Goal: Use online tool/utility

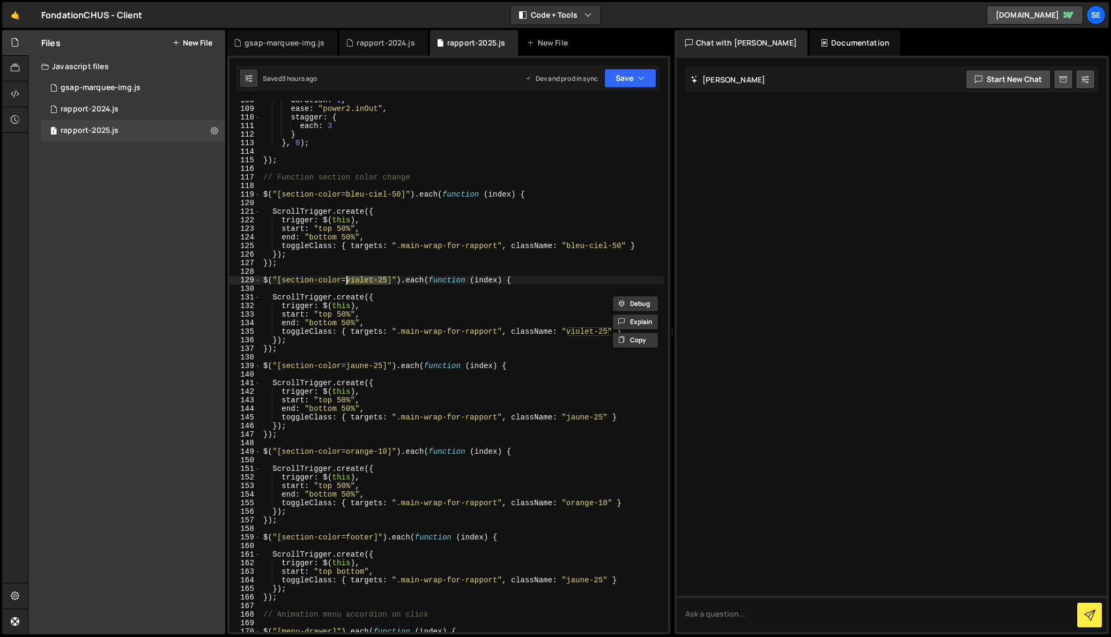
scroll to position [922, 0]
click at [415, 295] on div "duration : 1 , ease : "power2.inOut" , stagger : { each : 3 } } , 0 ) ; }) ; //…" at bounding box center [462, 370] width 403 height 549
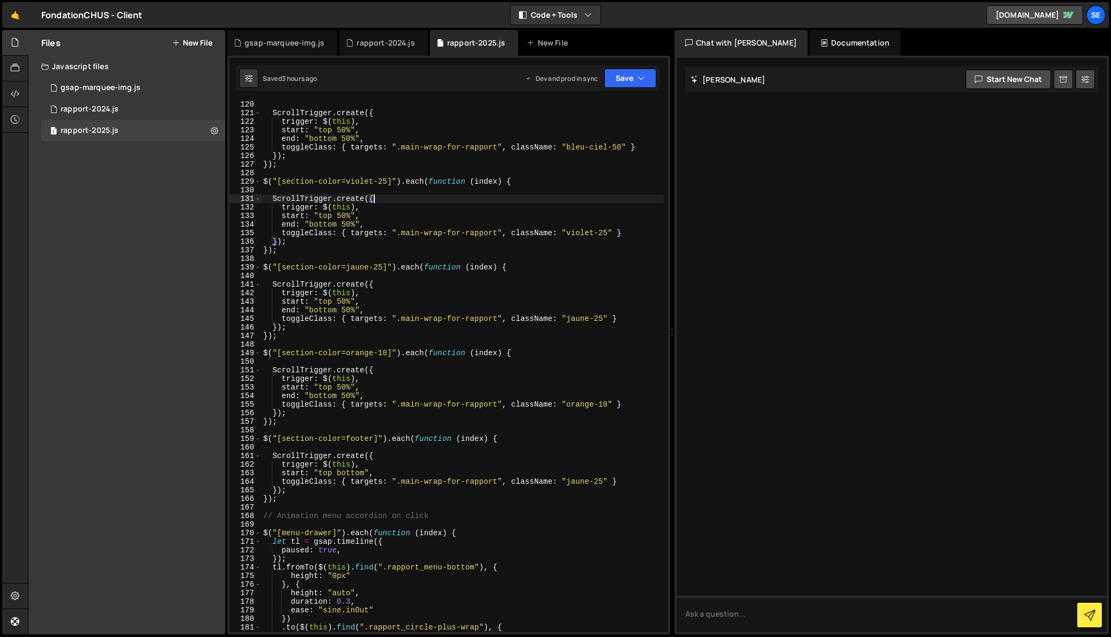
scroll to position [1021, 0]
drag, startPoint x: 386, startPoint y: 349, endPoint x: 347, endPoint y: 350, distance: 38.6
click at [347, 350] on div "ScrollTrigger . create ({ trigger : $ ( this ) , start : "top 50%" , end : "bot…" at bounding box center [462, 374] width 403 height 549
click at [391, 351] on div "ScrollTrigger . create ({ trigger : $ ( this ) , start : "top 50%" , end : "bot…" at bounding box center [462, 374] width 403 height 549
drag, startPoint x: 384, startPoint y: 269, endPoint x: 344, endPoint y: 267, distance: 39.7
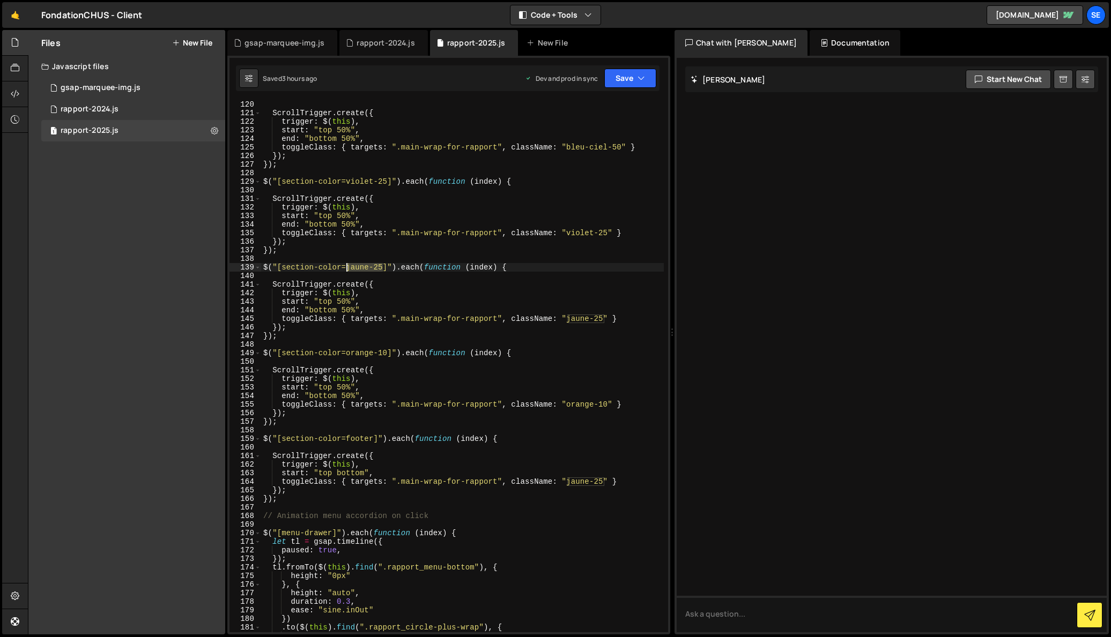
click at [344, 267] on div "ScrollTrigger . create ({ trigger : $ ( this ) , start : "top 50%" , end : "bot…" at bounding box center [462, 374] width 403 height 549
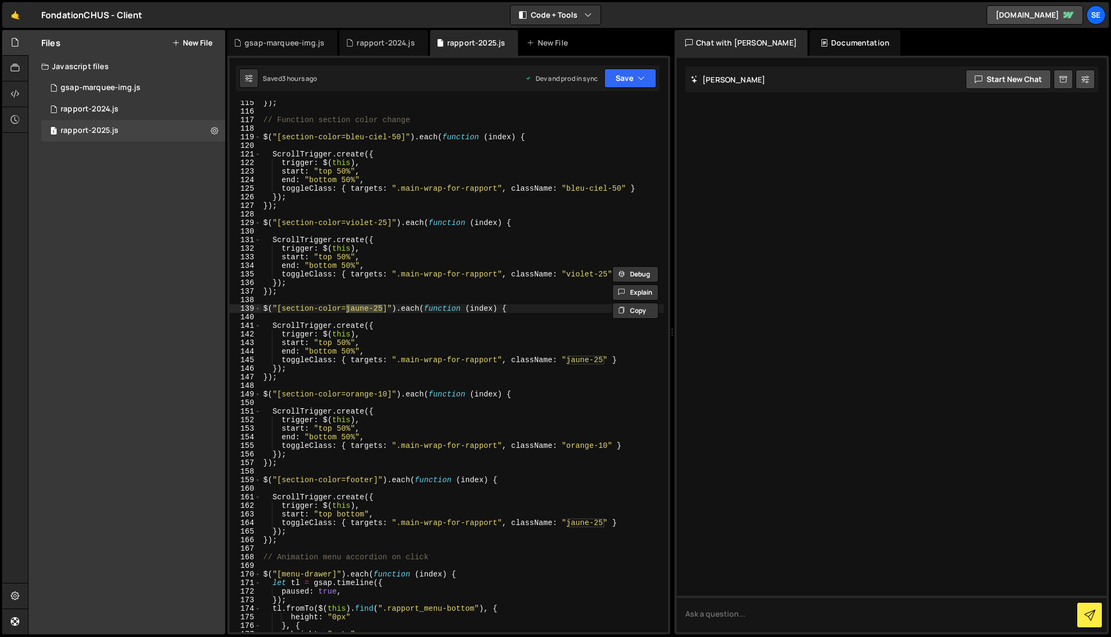
scroll to position [980, 0]
click at [389, 202] on div "}) ; // Function section color change $ ( "[section-color=bleu-ciel-50]" ) . ea…" at bounding box center [462, 373] width 403 height 549
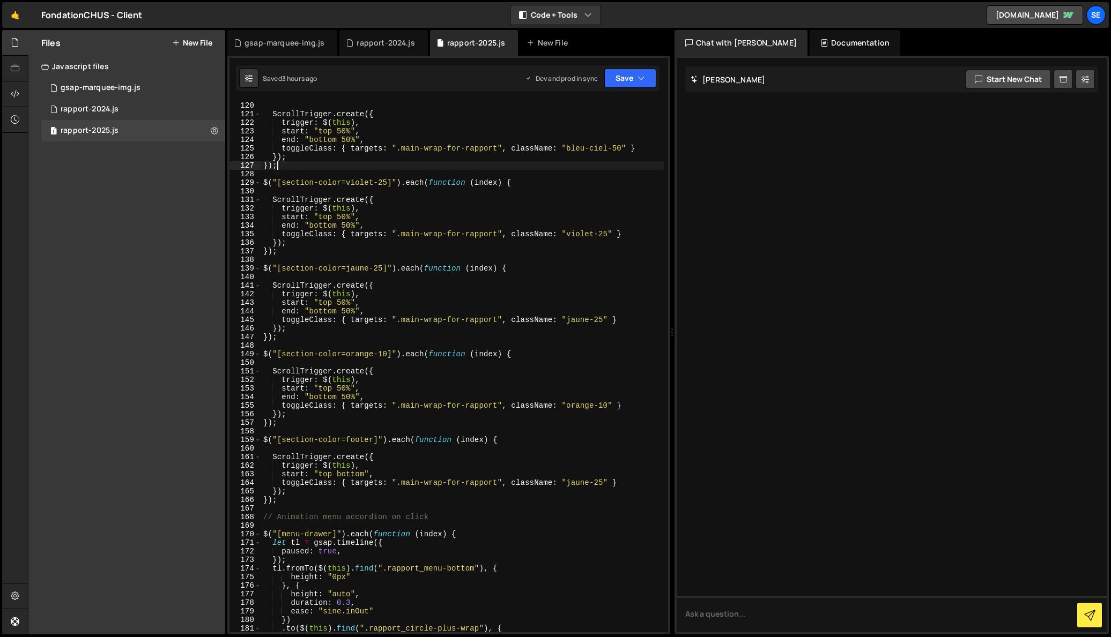
scroll to position [1023, 0]
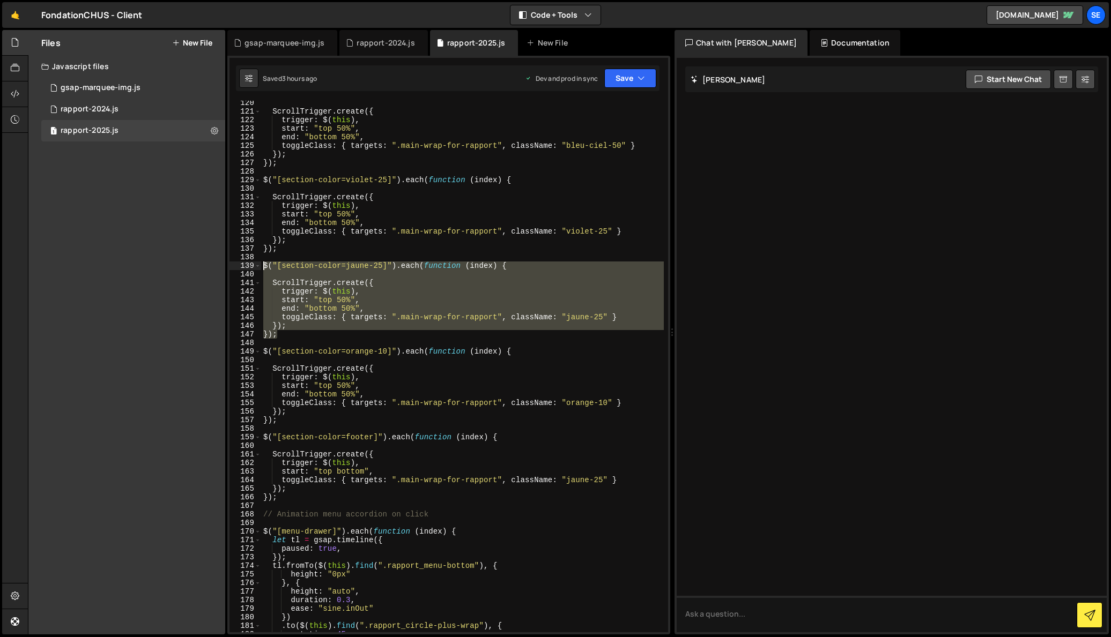
drag, startPoint x: 292, startPoint y: 338, endPoint x: 264, endPoint y: 265, distance: 78.2
click at [264, 265] on div "ScrollTrigger . create ({ trigger : $ ( this ) , start : "top 50%" , end : "bot…" at bounding box center [462, 373] width 403 height 549
click at [284, 336] on div "ScrollTrigger . create ({ trigger : $ ( this ) , start : "top 50%" , end : "bot…" at bounding box center [462, 367] width 403 height 532
type textarea "});"
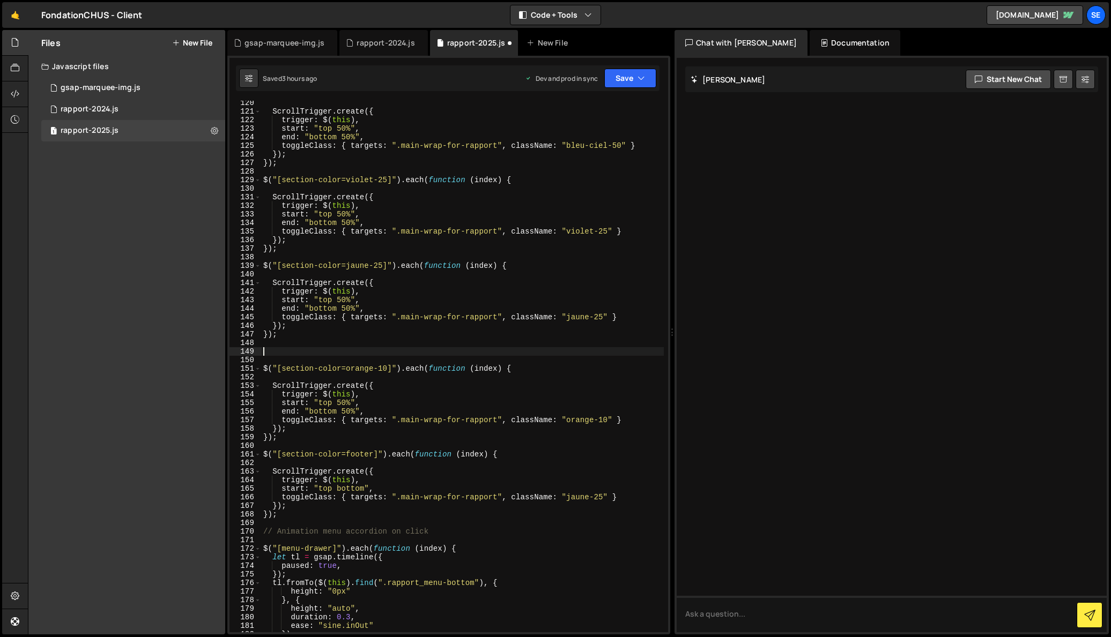
paste textarea "});"
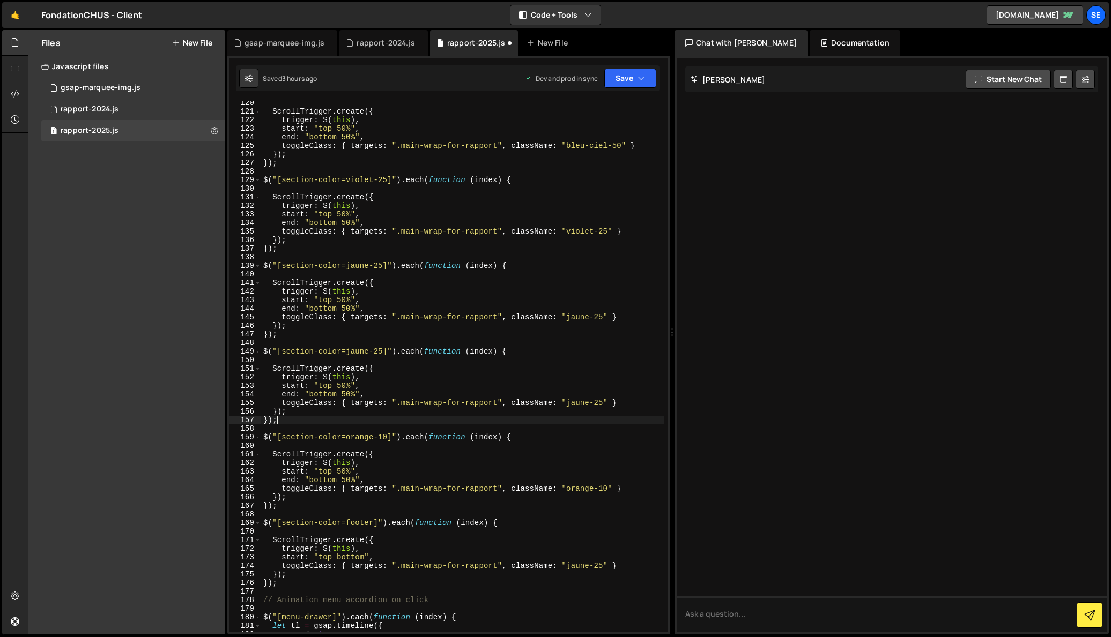
click at [379, 351] on div "ScrollTrigger . create ({ trigger : $ ( this ) , start : "top 50%" , end : "bot…" at bounding box center [462, 373] width 403 height 549
drag, startPoint x: 377, startPoint y: 350, endPoint x: 377, endPoint y: 359, distance: 9.1
click at [377, 350] on div "ScrollTrigger . create ({ trigger : $ ( this ) , start : "top 50%" , end : "bot…" at bounding box center [462, 373] width 403 height 549
click at [604, 403] on div "ScrollTrigger . create ({ trigger : $ ( this ) , start : "top 50%" , end : "bot…" at bounding box center [462, 373] width 403 height 549
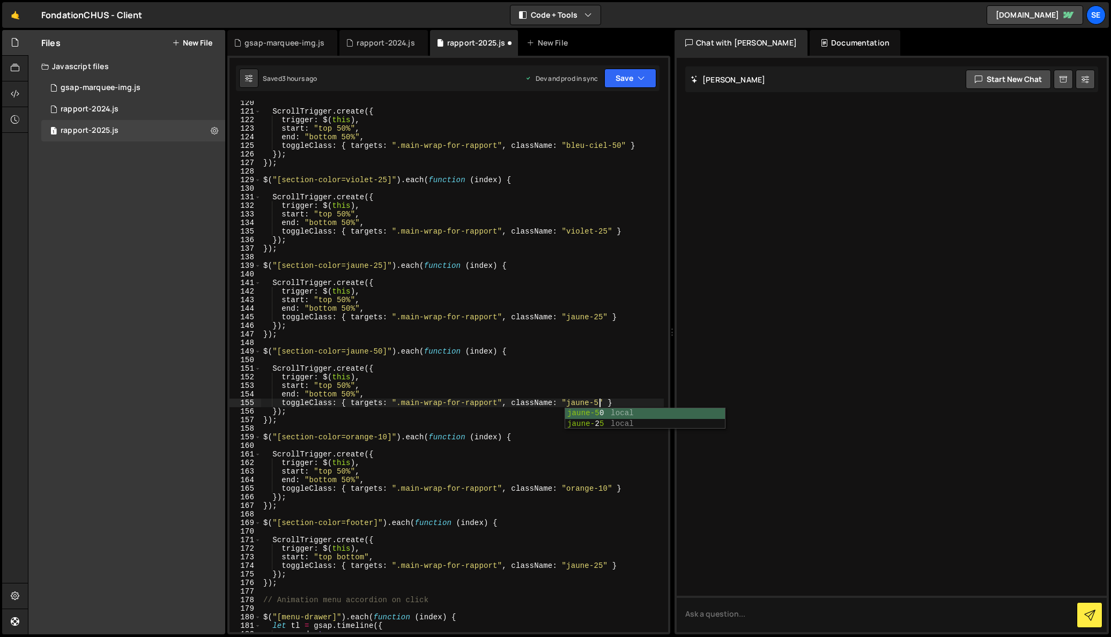
scroll to position [0, 24]
click at [423, 419] on div "ScrollTrigger . create ({ trigger : $ ( this ) , start : "top 50%" , end : "bot…" at bounding box center [462, 373] width 403 height 549
click at [391, 289] on div "ScrollTrigger . create ({ trigger : $ ( this ) , start : "top 50%" , end : "bot…" at bounding box center [462, 373] width 403 height 549
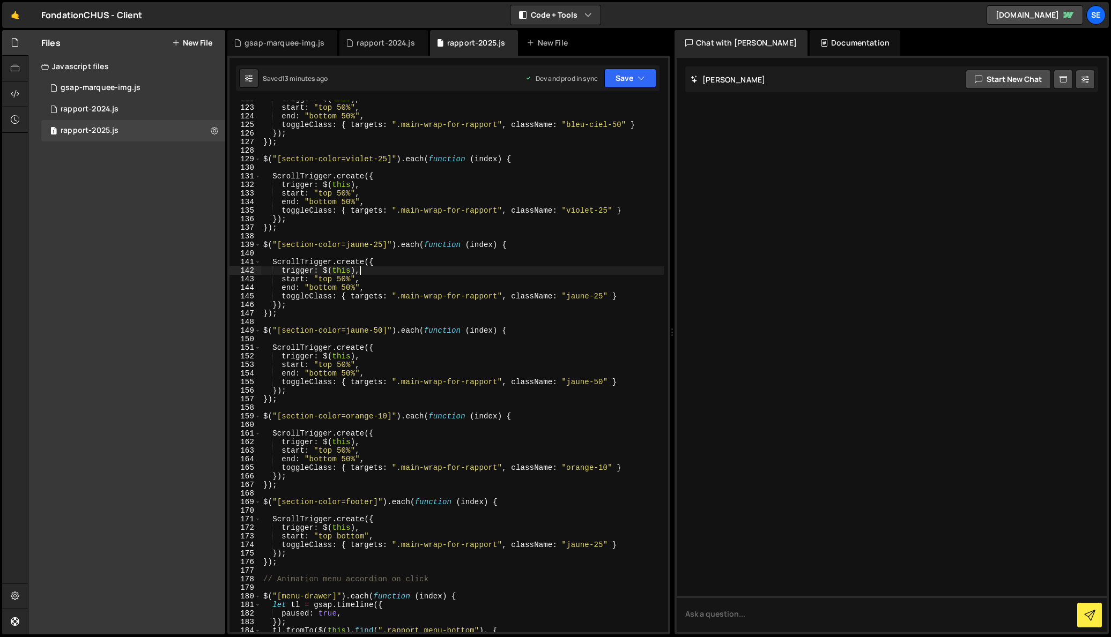
scroll to position [1044, 0]
drag, startPoint x: 383, startPoint y: 331, endPoint x: 345, endPoint y: 351, distance: 43.2
click at [346, 330] on div "trigger : $ ( this ) , start : "top 50%" , end : "bottom 50%" , toggleClass : {…" at bounding box center [462, 369] width 403 height 549
click at [367, 376] on div "trigger : $ ( this ) , start : "top 50%" , end : "bottom 50%" , toggleClass : {…" at bounding box center [462, 369] width 403 height 549
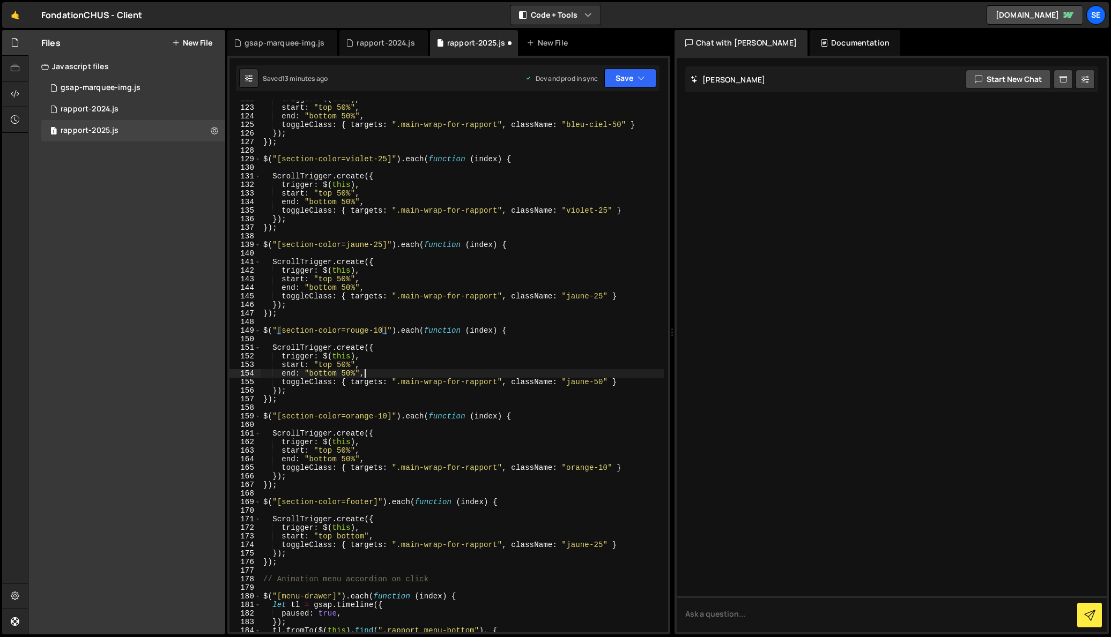
scroll to position [0, 6]
drag, startPoint x: 603, startPoint y: 381, endPoint x: 568, endPoint y: 379, distance: 35.4
click at [568, 379] on div "trigger : $ ( this ) , start : "top 50%" , end : "bottom 50%" , toggleClass : {…" at bounding box center [462, 369] width 403 height 549
click at [510, 393] on div "trigger : $ ( this ) , start : "top 50%" , end : "bottom 50%" , toggleClass : {…" at bounding box center [462, 369] width 403 height 549
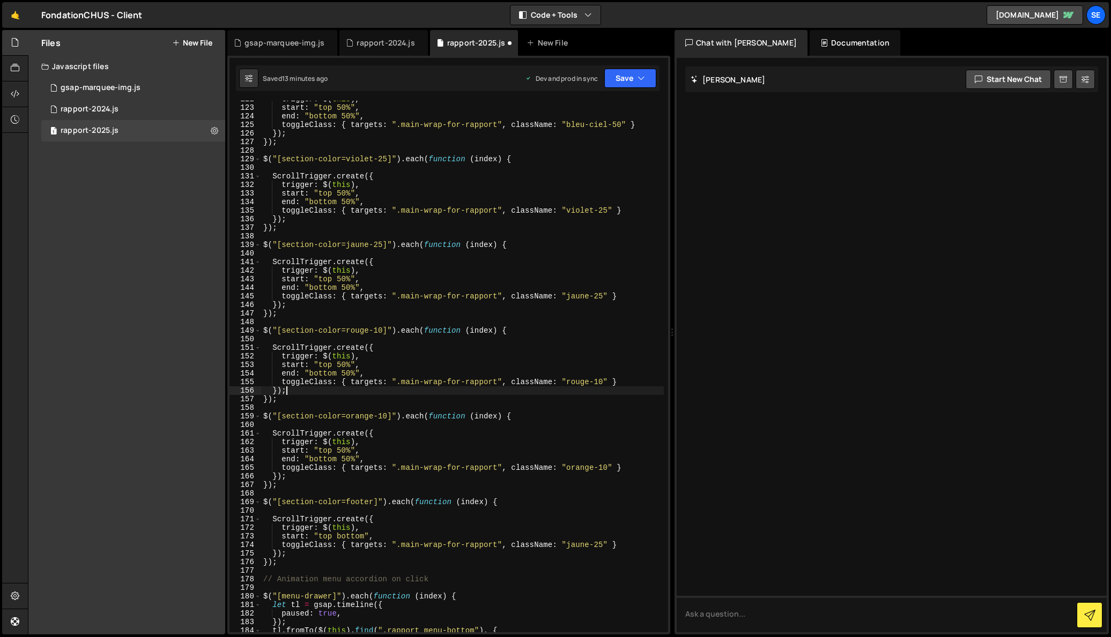
scroll to position [0, 1]
click at [603, 382] on div "trigger : $ ( this ) , start : "top 50%" , end : "bottom 50%" , toggleClass : {…" at bounding box center [462, 369] width 403 height 549
click at [383, 329] on div "trigger : $ ( this ) , start : "top 50%" , end : "bottom 50%" , toggleClass : {…" at bounding box center [462, 369] width 403 height 549
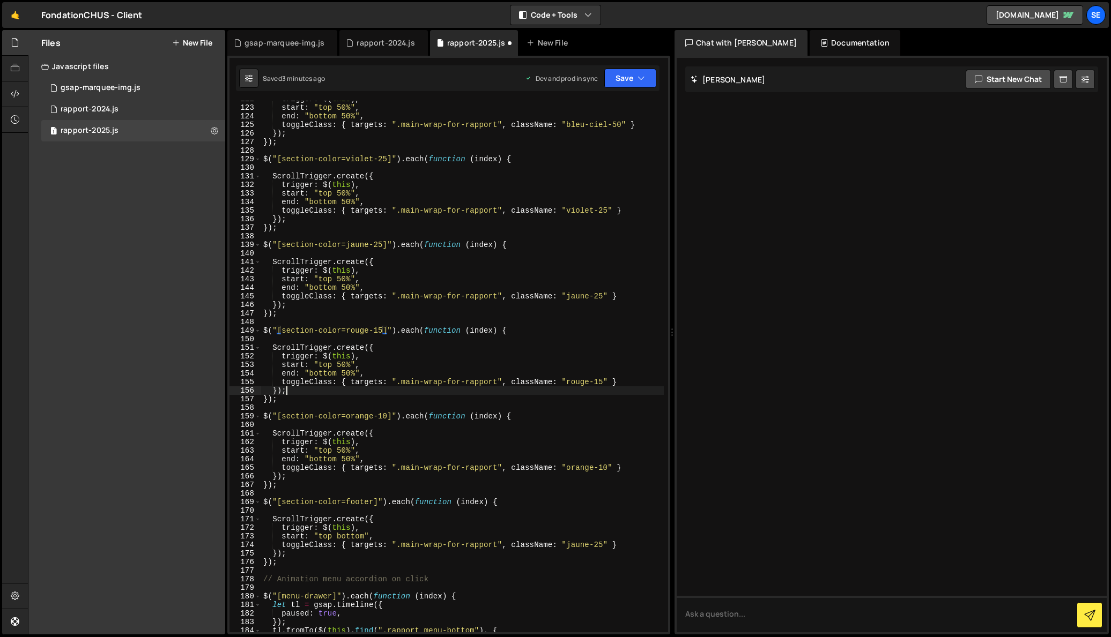
click at [426, 392] on div "trigger : $ ( this ) , start : "top 50%" , end : "bottom 50%" , toggleClass : {…" at bounding box center [462, 369] width 403 height 549
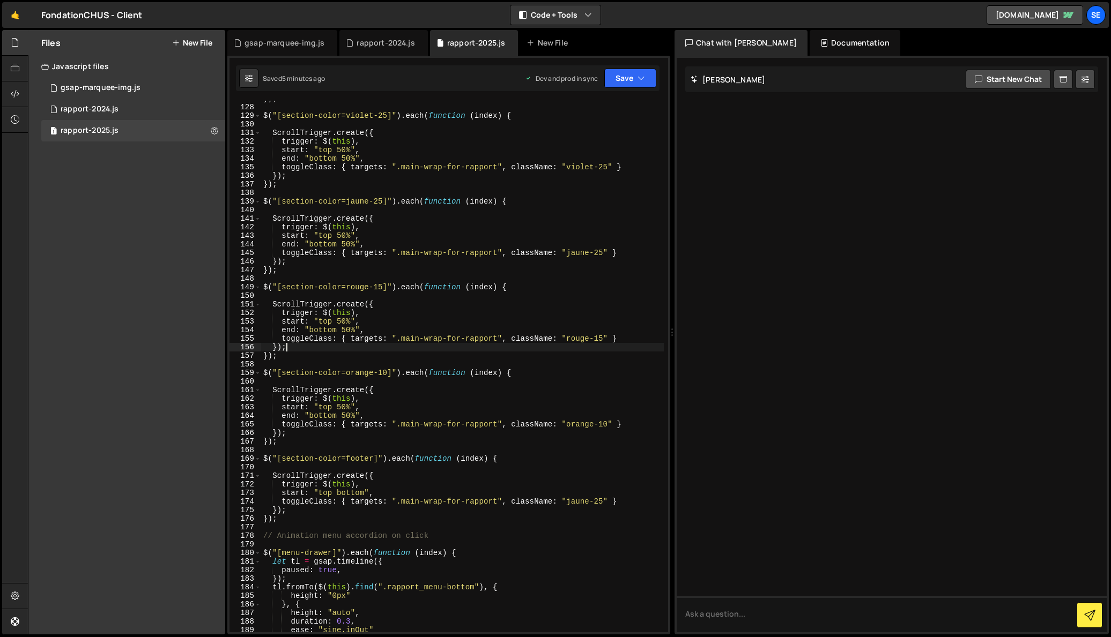
scroll to position [1087, 0]
drag, startPoint x: 381, startPoint y: 287, endPoint x: 389, endPoint y: 301, distance: 15.8
click at [381, 287] on div "}) ; $ ( "[section-color=violet-25]" ) . each ( function ( index ) { ScrollTrig…" at bounding box center [462, 368] width 403 height 549
click at [601, 337] on div "}) ; $ ( "[section-color=violet-25]" ) . each ( function ( index ) { ScrollTrig…" at bounding box center [462, 368] width 403 height 549
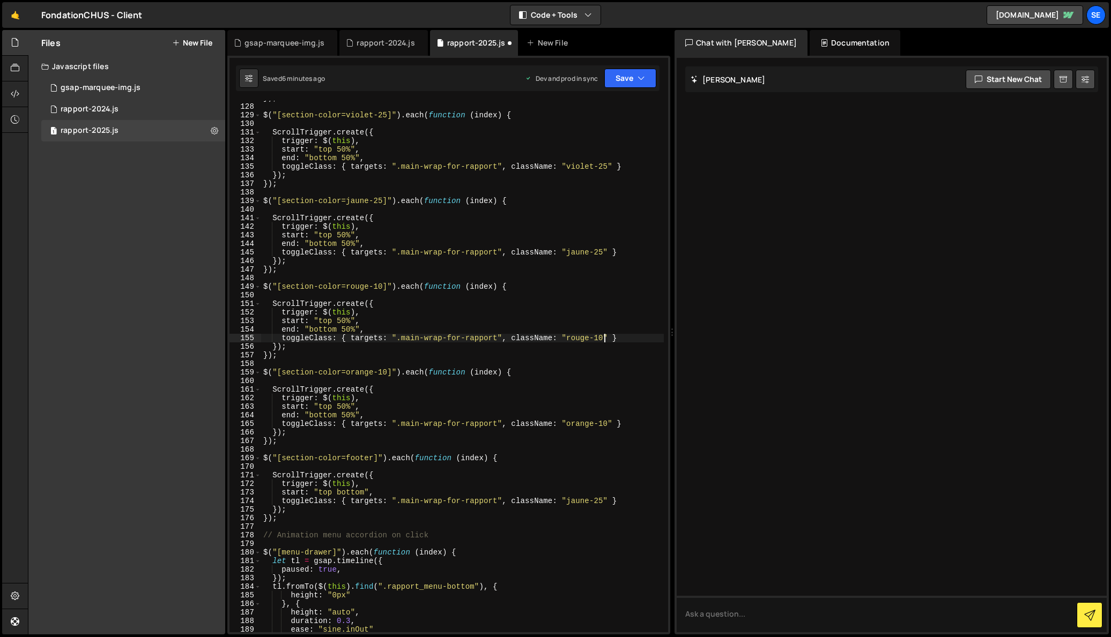
scroll to position [0, 24]
click at [493, 354] on div "}) ; $ ( "[section-color=violet-25]" ) . each ( function ( index ) { ScrollTrig…" at bounding box center [462, 368] width 403 height 549
type textarea "});"
